Goal: Task Accomplishment & Management: Manage account settings

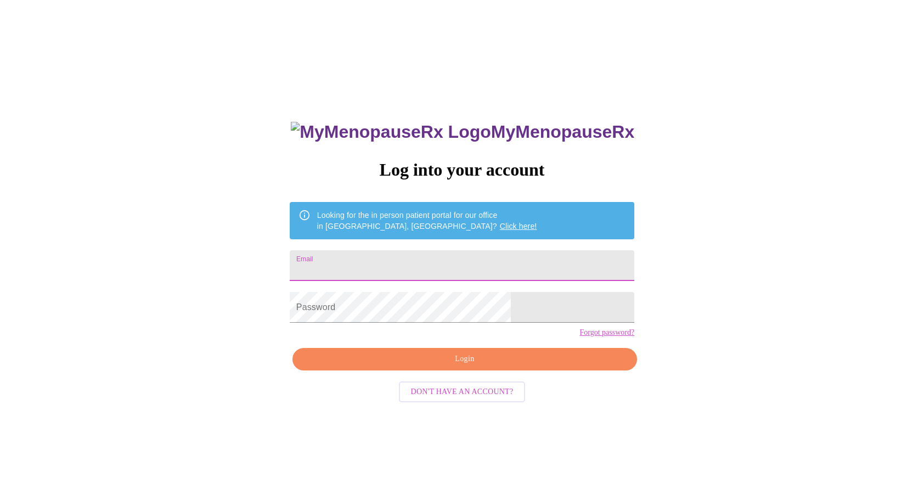
drag, startPoint x: 422, startPoint y: 263, endPoint x: 423, endPoint y: 271, distance: 7.7
click at [422, 263] on input "Email" at bounding box center [462, 265] width 344 height 31
type input "[EMAIL_ADDRESS][DOMAIN_NAME]"
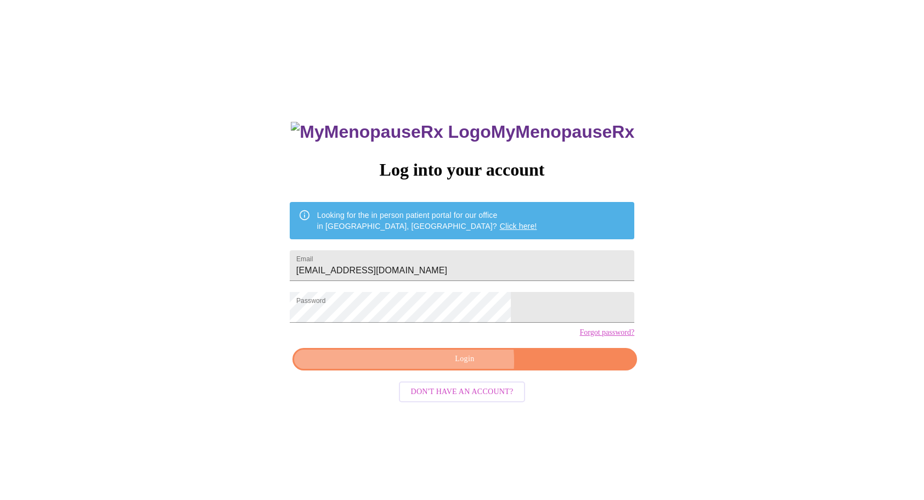
click at [449, 366] on span "Login" at bounding box center [464, 359] width 319 height 14
